Goal: Task Accomplishment & Management: Complete application form

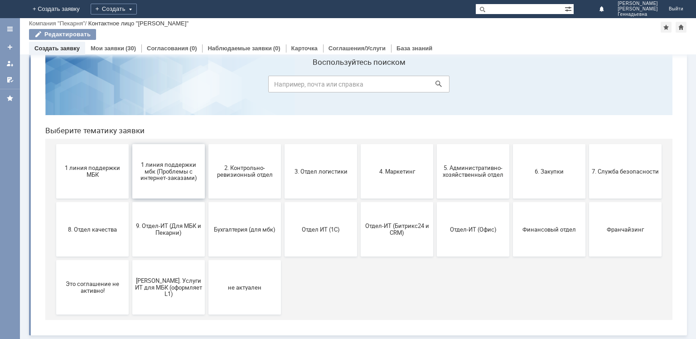
scroll to position [30, 0]
click at [163, 225] on span "9. Отдел-ИТ (Для МБК и Пекарни)" at bounding box center [168, 230] width 67 height 14
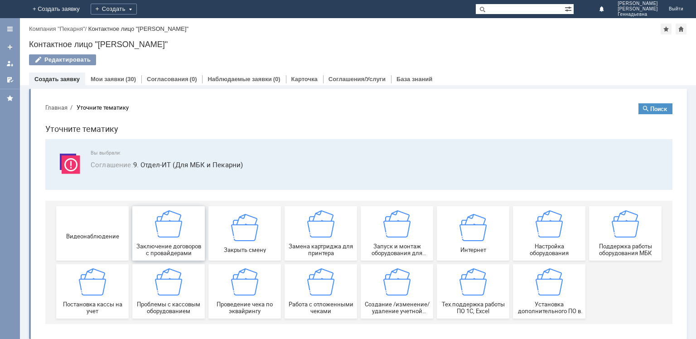
scroll to position [4, 0]
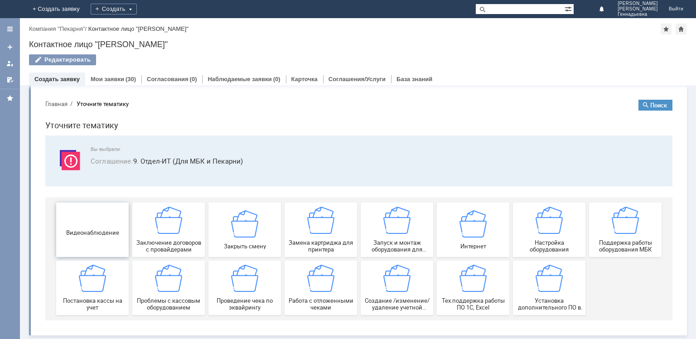
click at [111, 236] on span "Видеонаблюдение" at bounding box center [92, 232] width 67 height 7
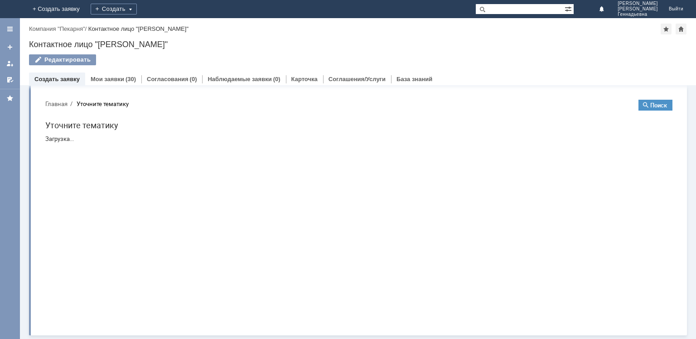
scroll to position [0, 0]
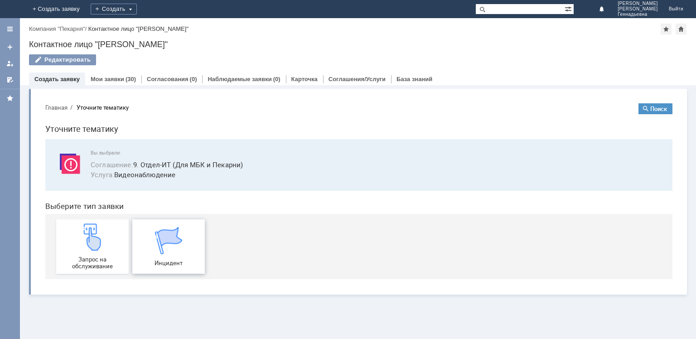
click at [194, 247] on div "Инцидент" at bounding box center [168, 246] width 67 height 39
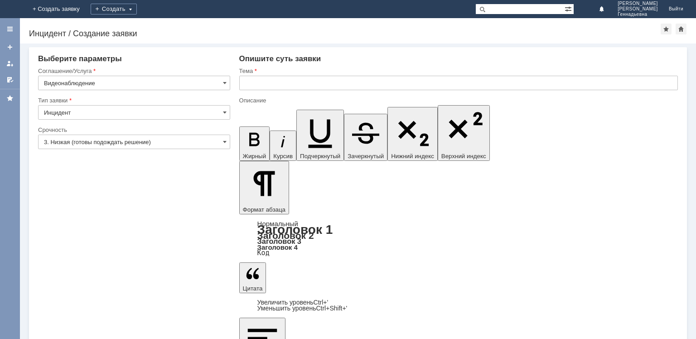
click at [160, 115] on input "Инцидент" at bounding box center [134, 112] width 192 height 15
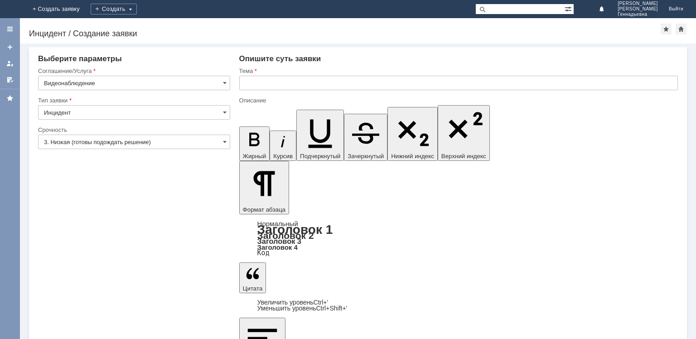
type input "Инцидент"
click at [174, 150] on div at bounding box center [134, 152] width 192 height 6
click at [174, 143] on input "3. Низкая (готовы подождать решение)" at bounding box center [134, 142] width 192 height 15
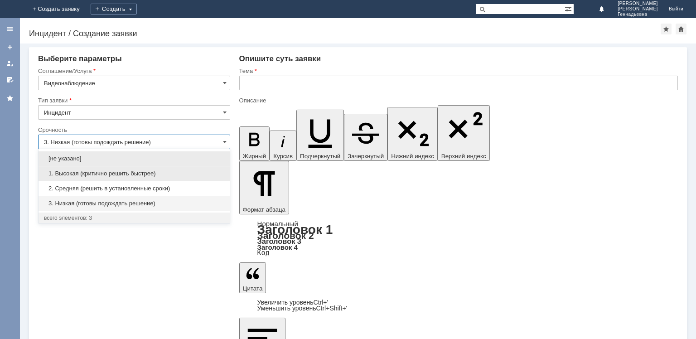
click at [170, 174] on span "1. Высокая (критично решить быстрее)" at bounding box center [134, 173] width 180 height 7
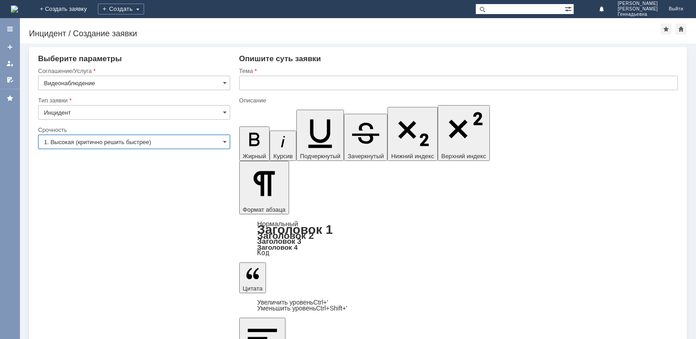
type input "1. Высокая (критично решить быстрее)"
drag, startPoint x: 262, startPoint y: 83, endPoint x: 265, endPoint y: 68, distance: 15.3
click at [264, 69] on div "Тема" at bounding box center [458, 81] width 439 height 29
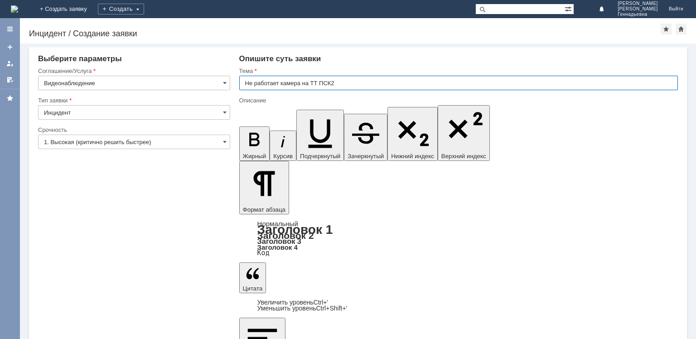
click at [432, 83] on input "Не работает камера на ТТ ПСК2" at bounding box center [458, 83] width 439 height 15
type input "Не работает камера на ТТ ПСК2 Производство"
